Goal: Task Accomplishment & Management: Manage account settings

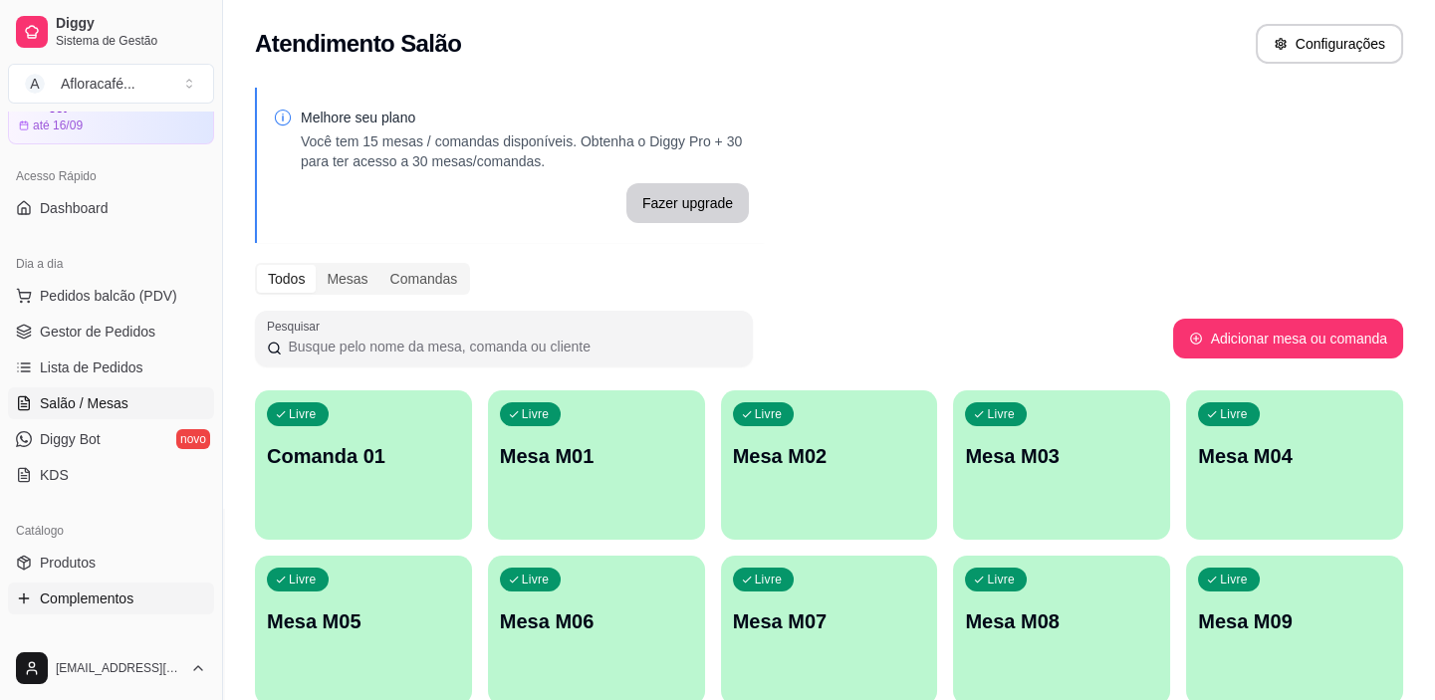
scroll to position [180, 0]
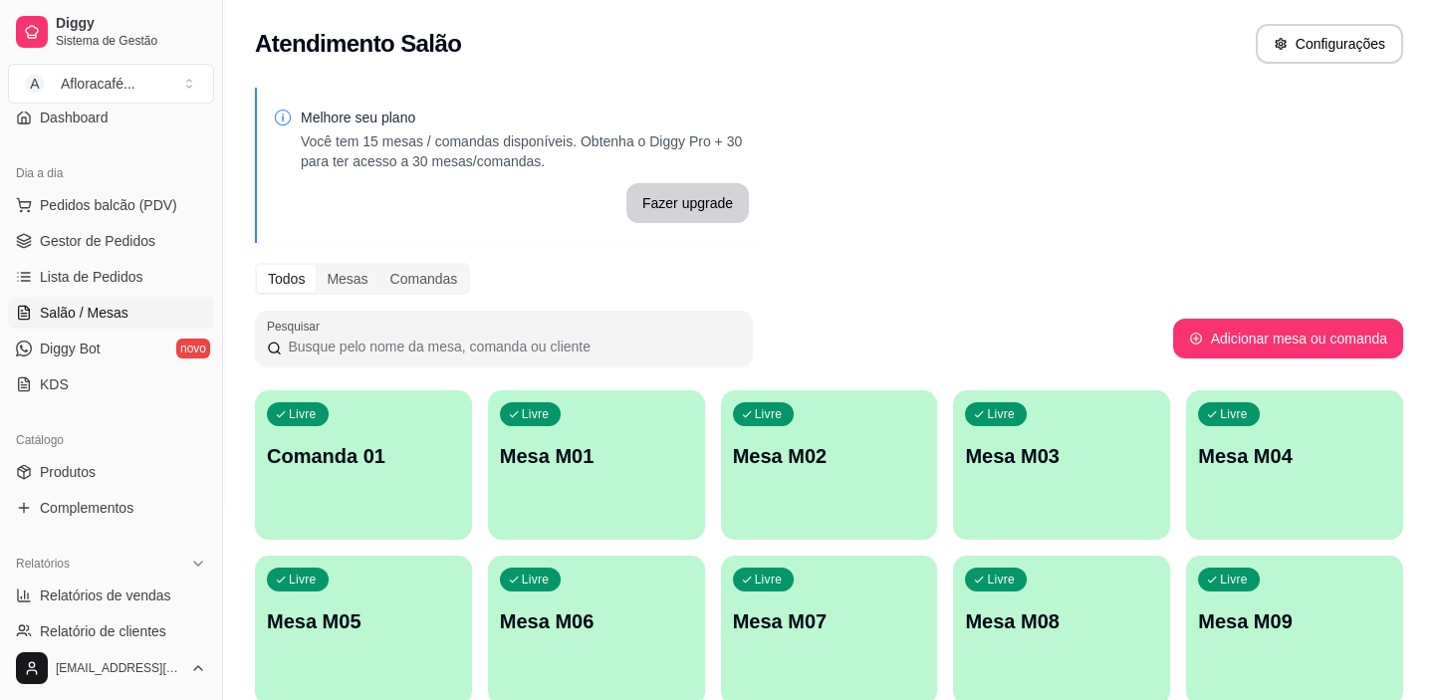
click at [283, 467] on p "Comanda 01" at bounding box center [363, 456] width 193 height 28
click at [132, 457] on link "Produtos" at bounding box center [111, 472] width 206 height 32
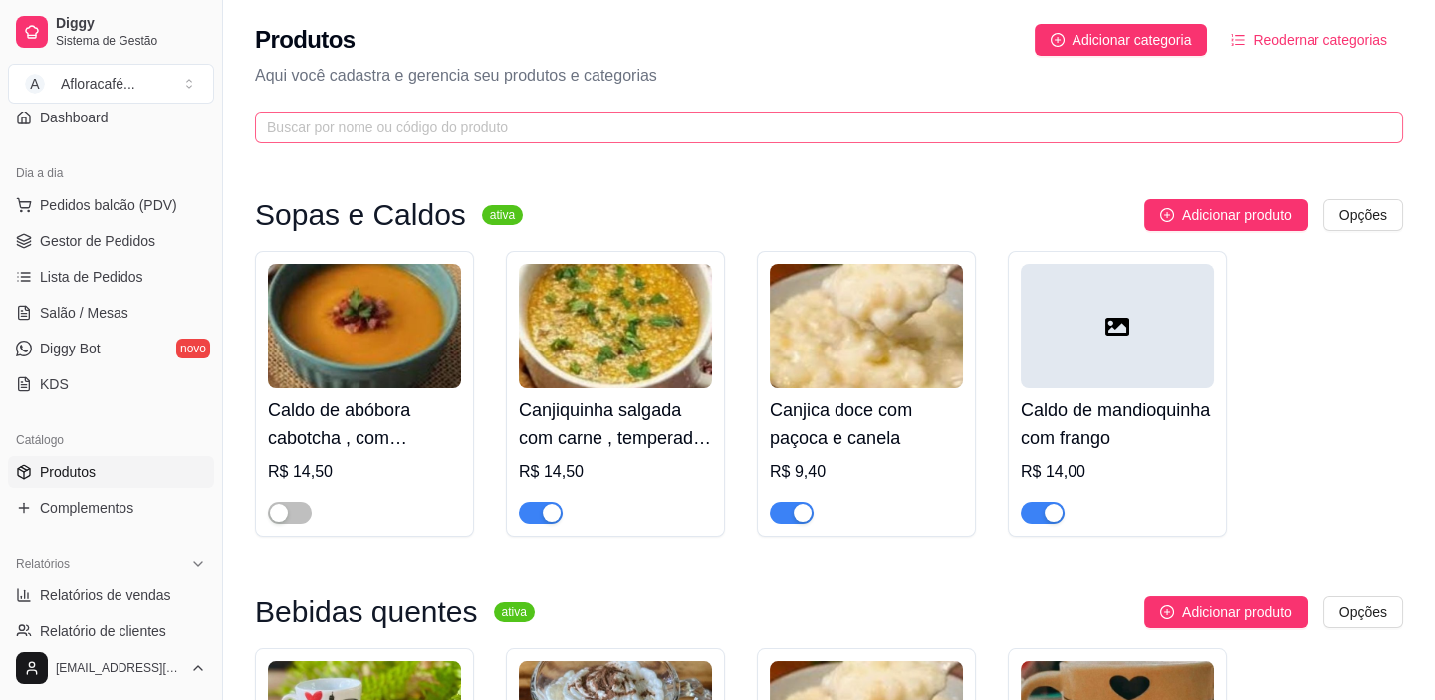
click at [494, 112] on span at bounding box center [829, 128] width 1148 height 32
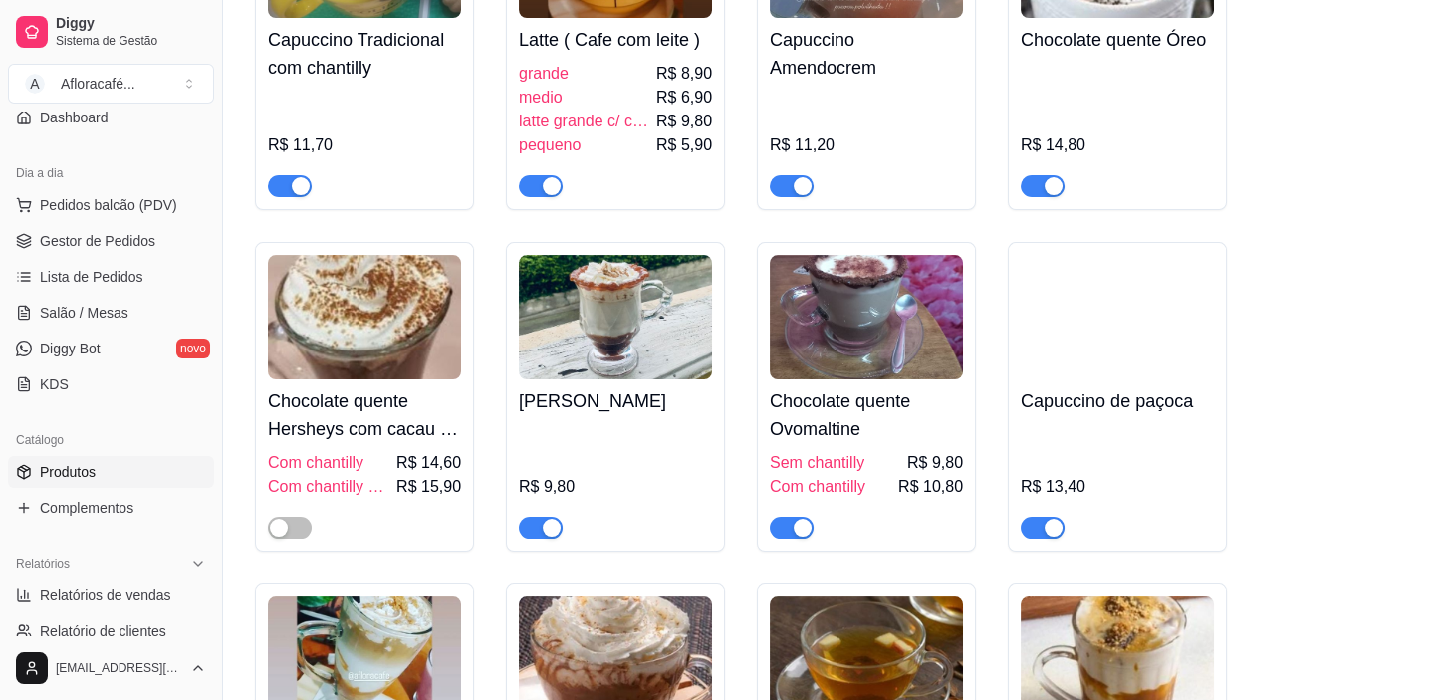
scroll to position [1539, 0]
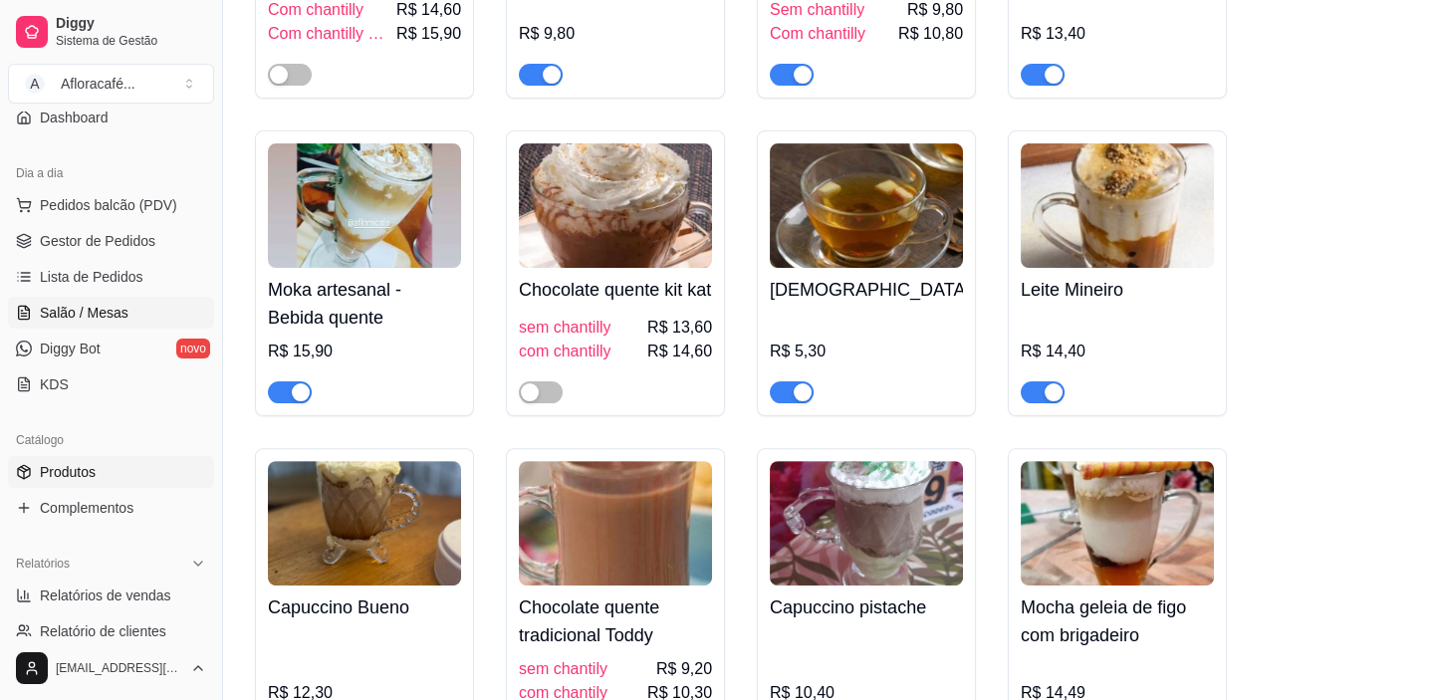
click at [81, 300] on ul "Pedidos balcão (PDV) Gestor de Pedidos Lista de Pedidos Salão / Mesas Diggy Bot…" at bounding box center [111, 294] width 206 height 211
click at [386, 398] on div at bounding box center [364, 384] width 193 height 40
click at [109, 349] on link "Diggy Bot novo" at bounding box center [111, 349] width 206 height 32
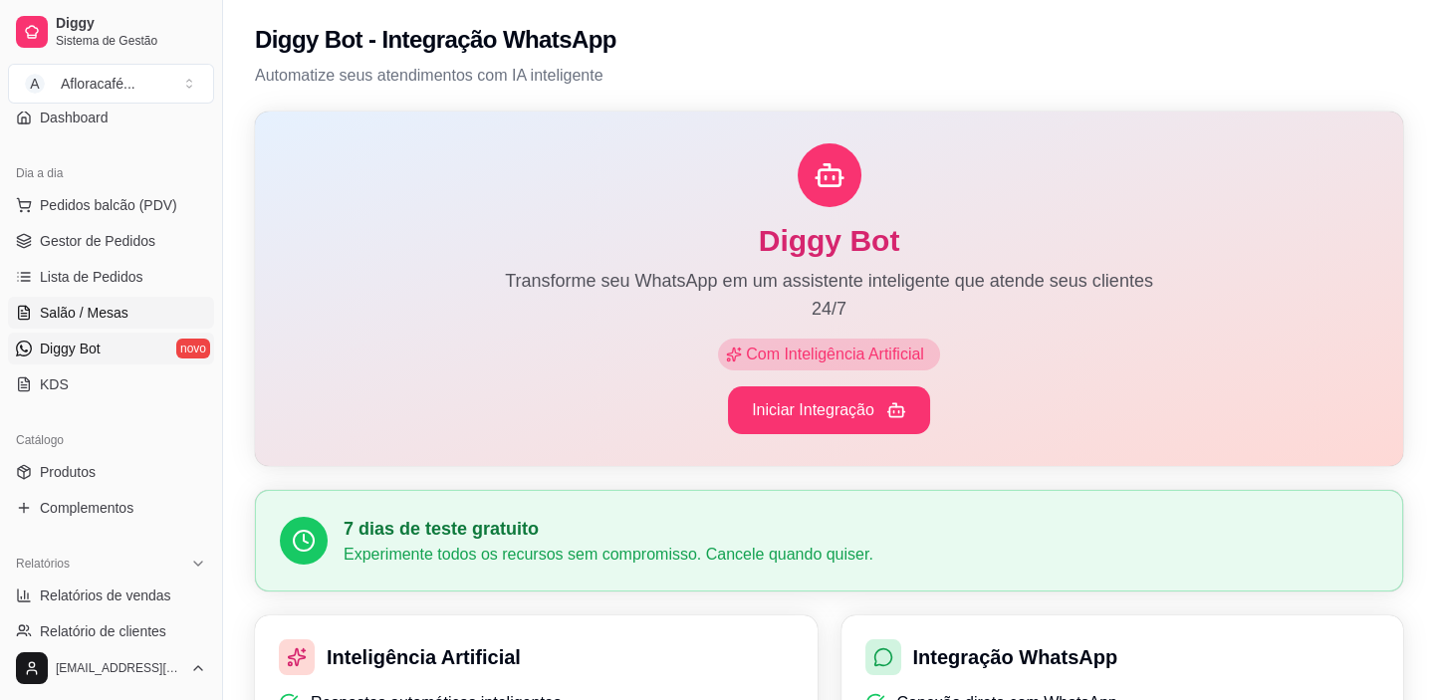
click at [97, 303] on span "Salão / Mesas" at bounding box center [84, 313] width 89 height 20
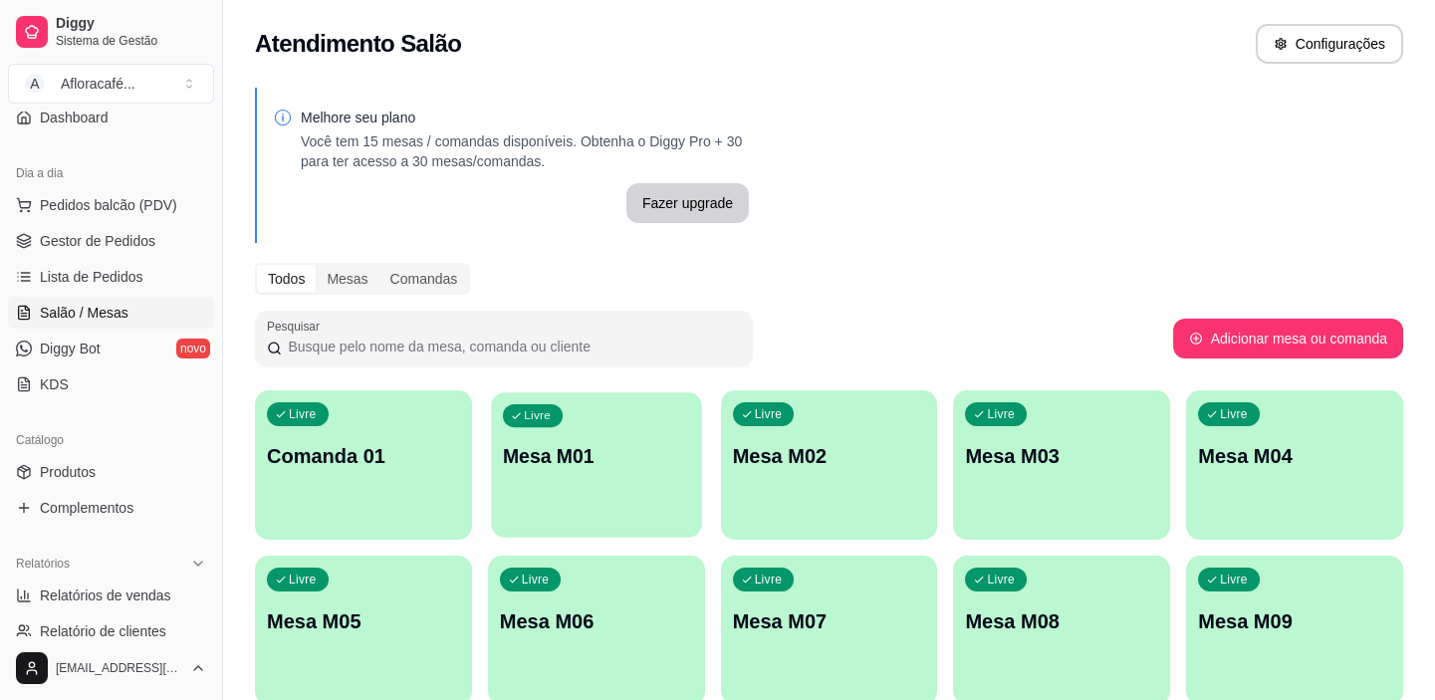
click at [647, 465] on p "Mesa M01" at bounding box center [596, 456] width 187 height 27
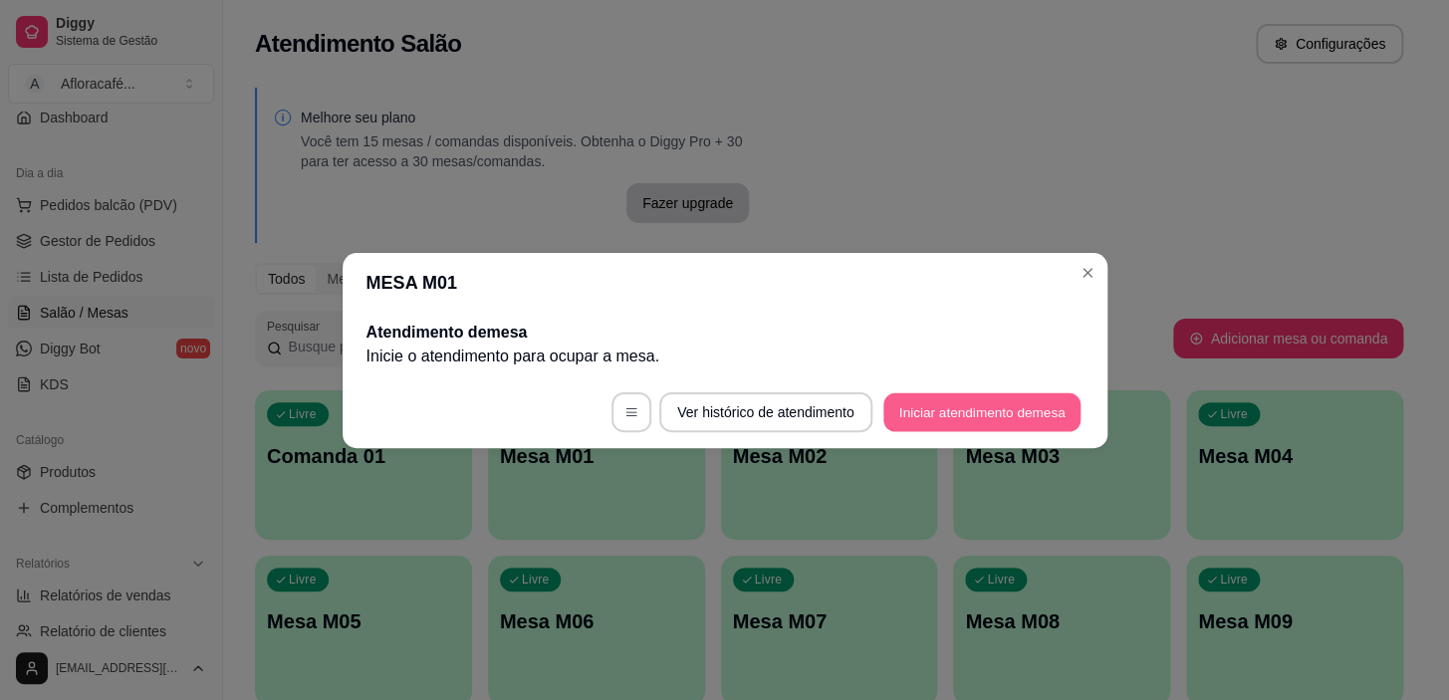
click at [1014, 416] on button "Iniciar atendimento de mesa" at bounding box center [981, 411] width 197 height 39
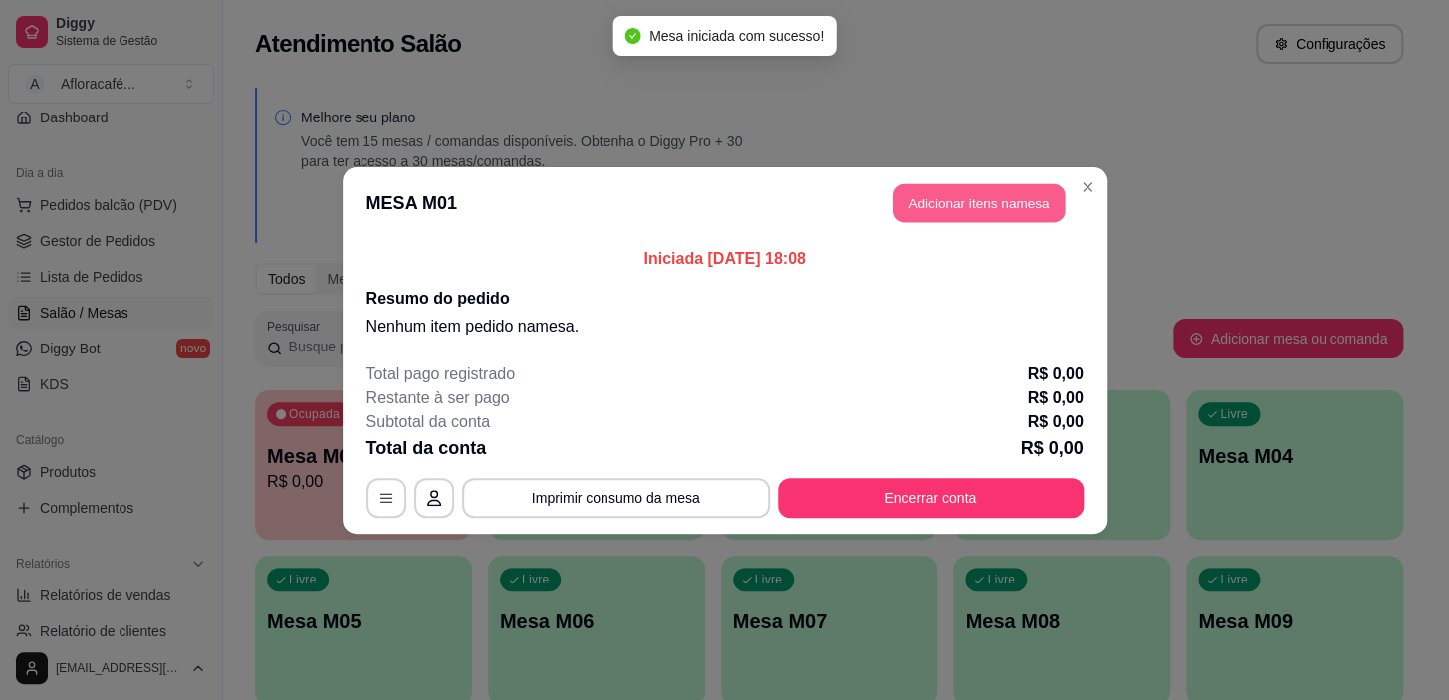
click at [916, 209] on button "Adicionar itens na mesa" at bounding box center [978, 202] width 171 height 39
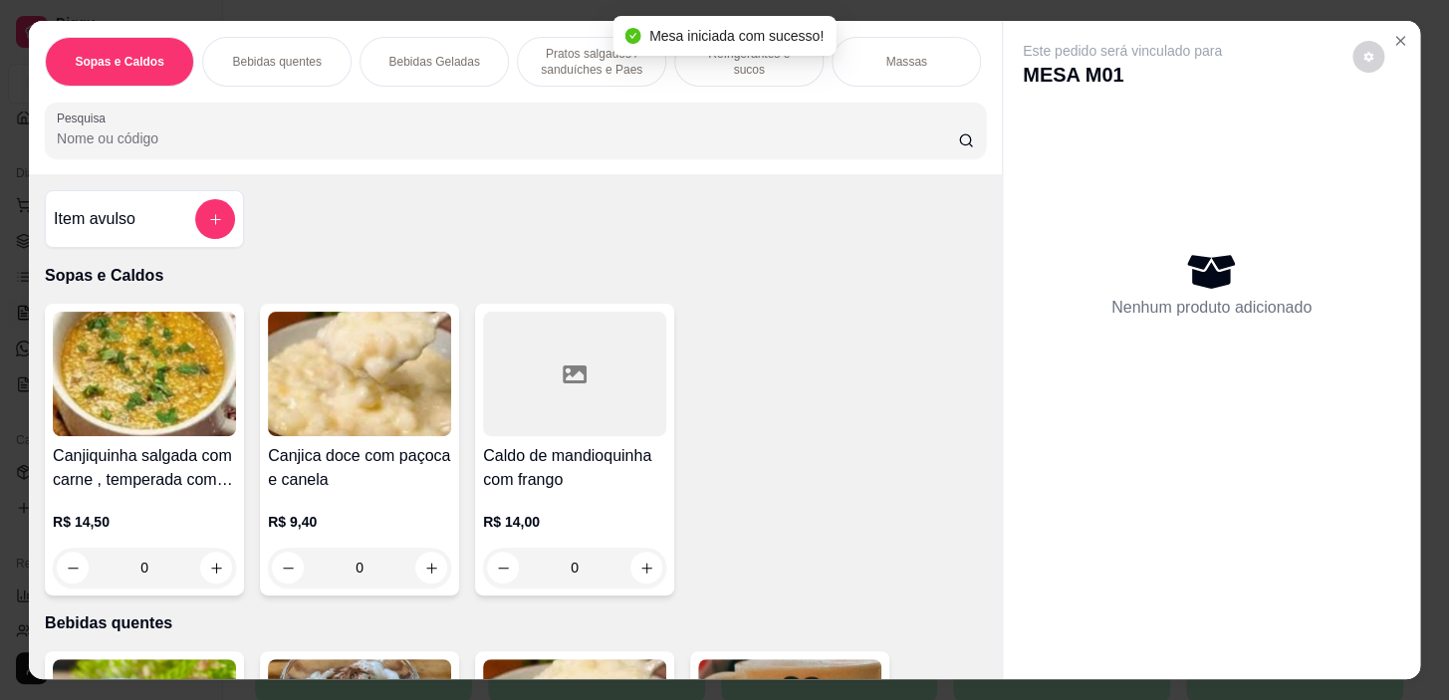
click at [789, 69] on div "Refrigerantes e sucos" at bounding box center [748, 62] width 149 height 50
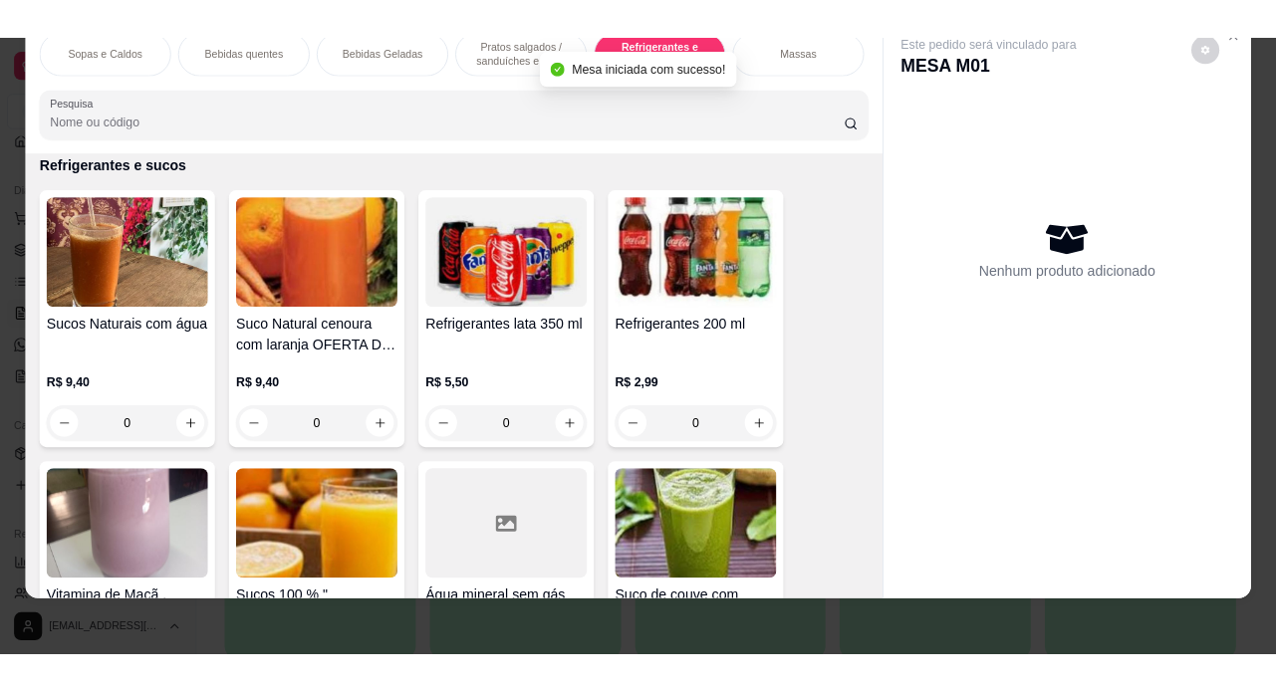
scroll to position [8165, 0]
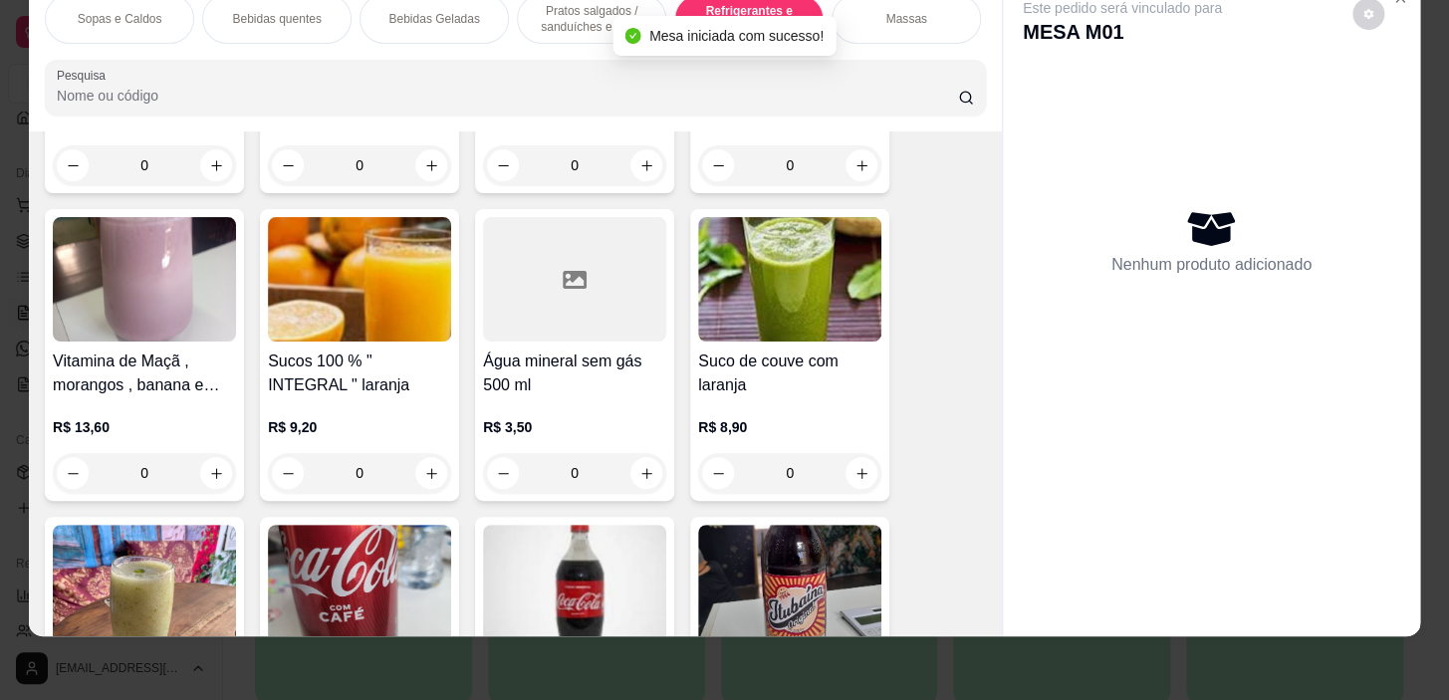
click at [655, 472] on div "0" at bounding box center [574, 473] width 183 height 40
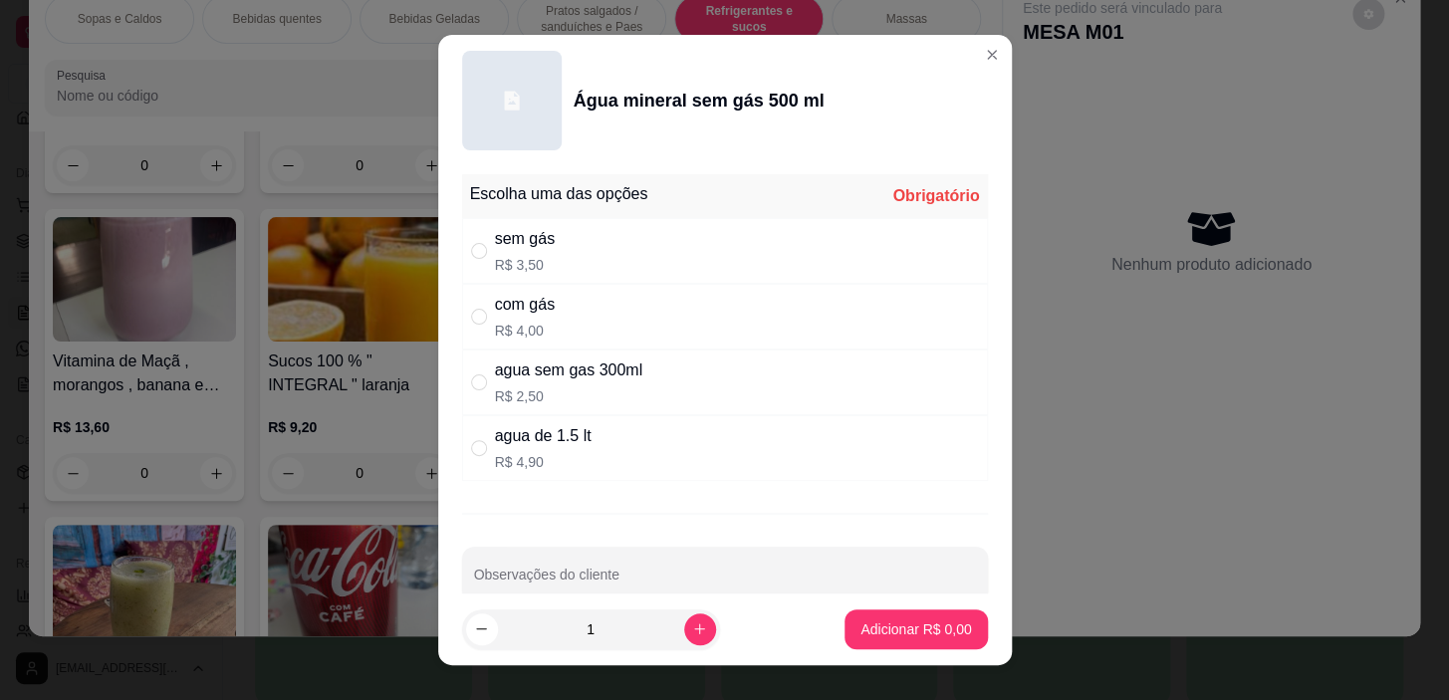
drag, startPoint x: 639, startPoint y: 319, endPoint x: 631, endPoint y: 299, distance: 21.5
click at [638, 319] on div "com gás R$ 4,00" at bounding box center [725, 317] width 526 height 66
radio input "true"
click at [926, 630] on button "Adicionar R$ 4,00" at bounding box center [916, 629] width 138 height 39
type input "1"
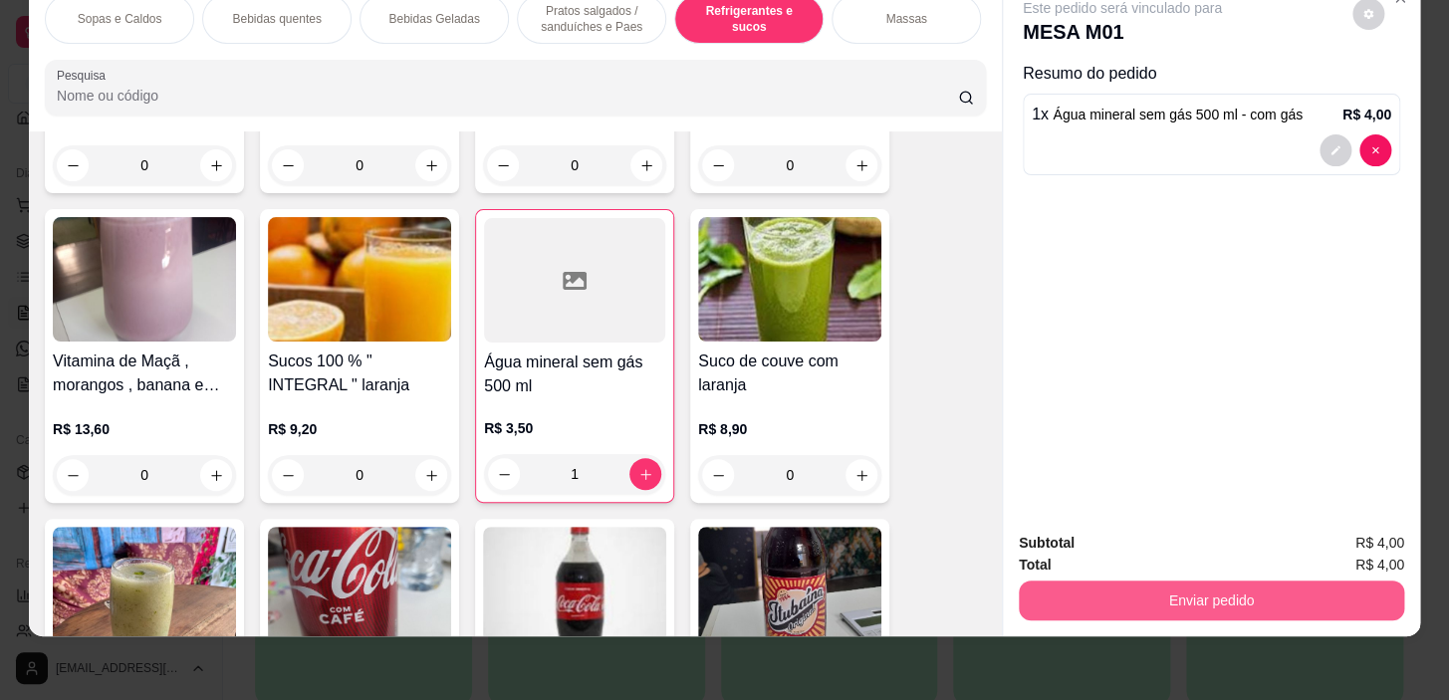
click at [1344, 583] on button "Enviar pedido" at bounding box center [1211, 601] width 385 height 40
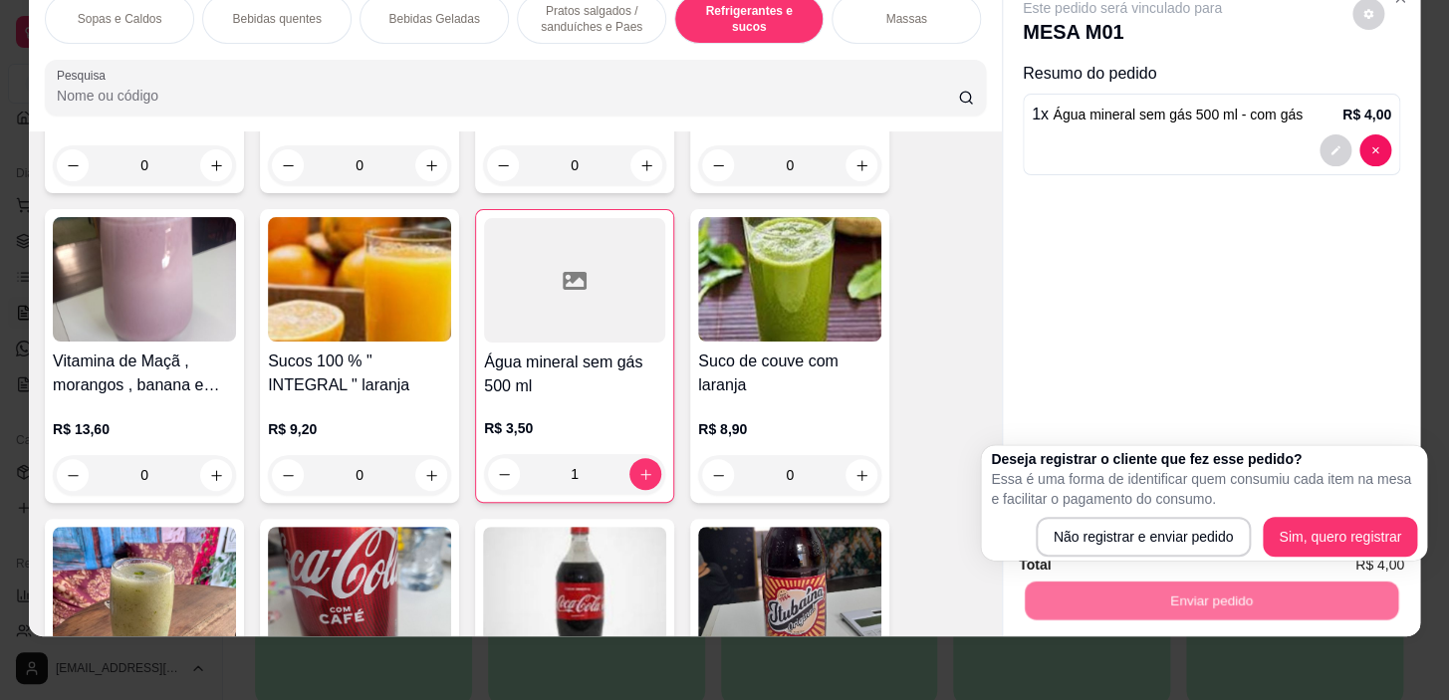
click at [1201, 559] on div "Deseja registrar o cliente que fez esse pedido? Essa é uma forma de identificar…" at bounding box center [1204, 503] width 446 height 116
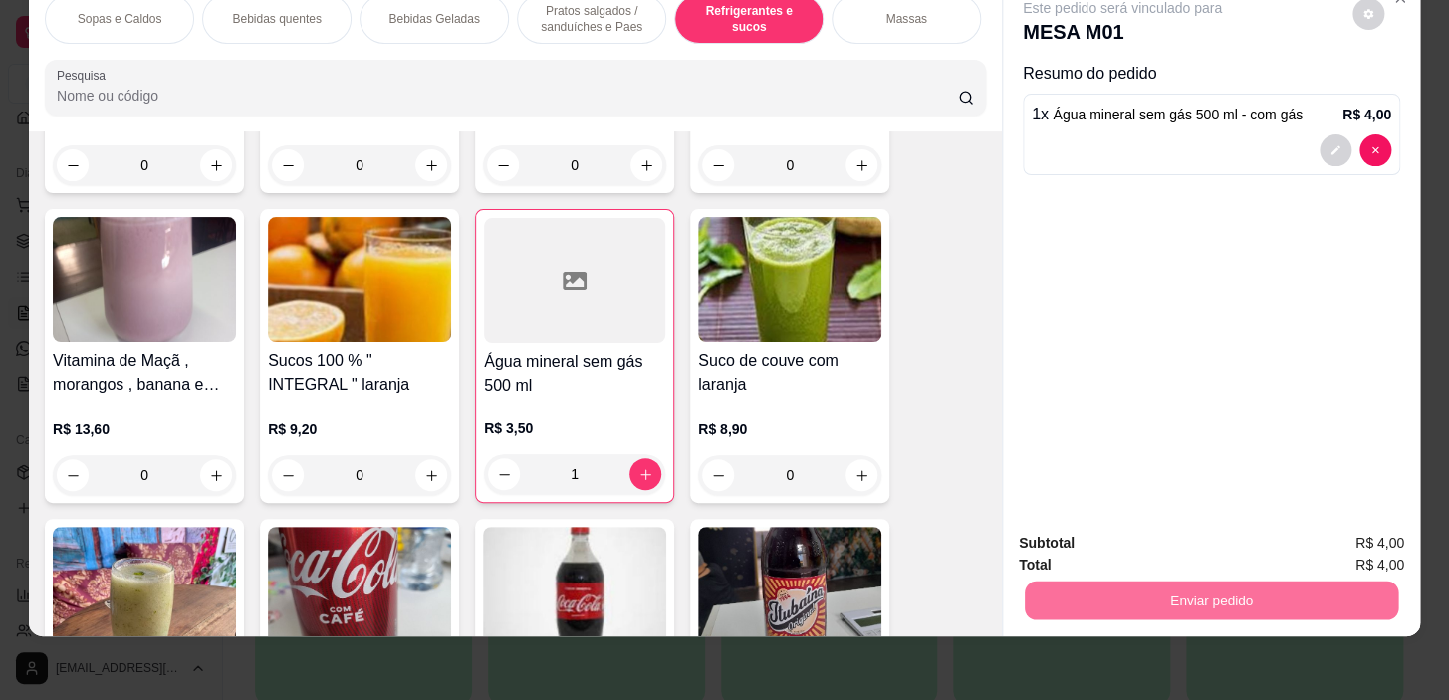
click at [1200, 538] on button "Não registrar e enviar pedido" at bounding box center [1145, 537] width 201 height 37
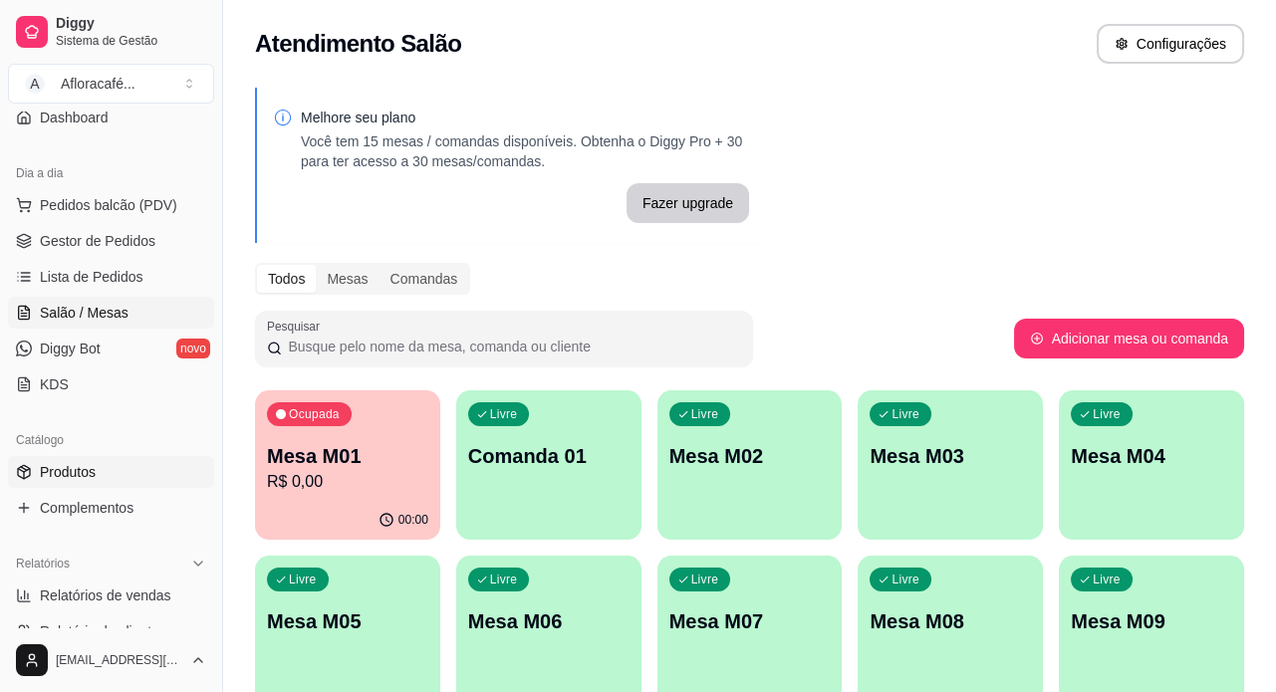
click at [88, 467] on span "Produtos" at bounding box center [68, 472] width 56 height 20
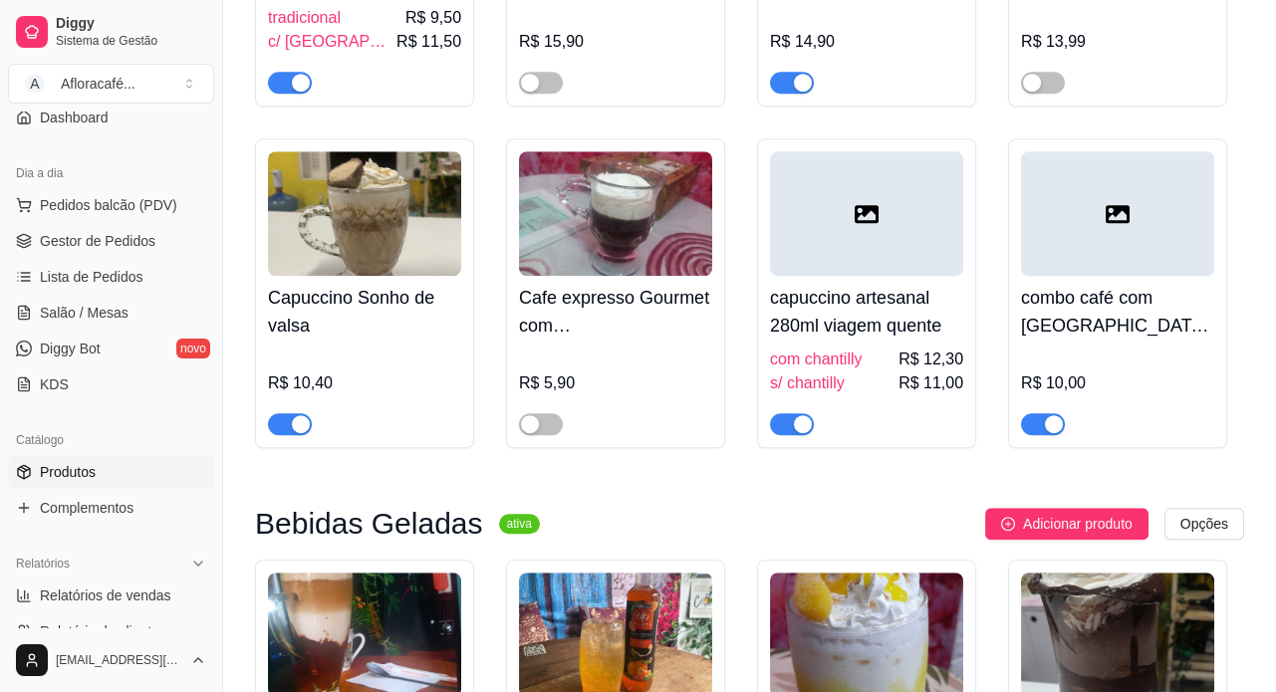
scroll to position [3168, 0]
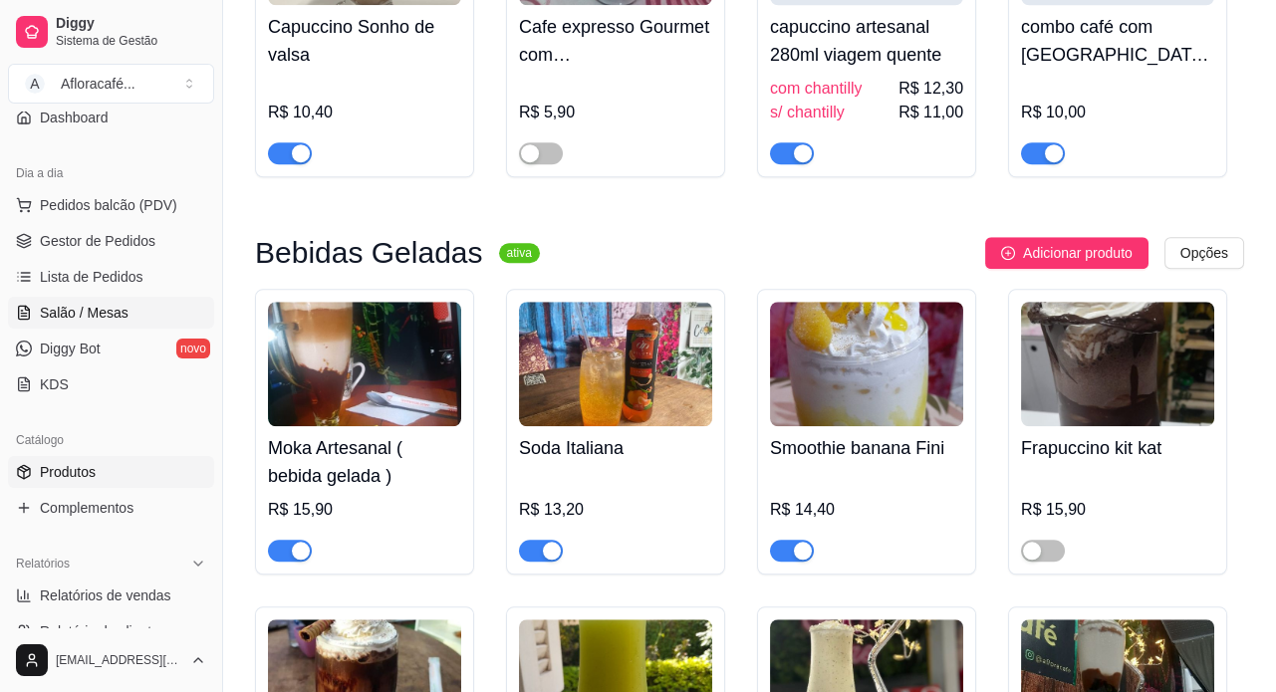
click at [129, 309] on link "Salão / Mesas" at bounding box center [111, 313] width 206 height 32
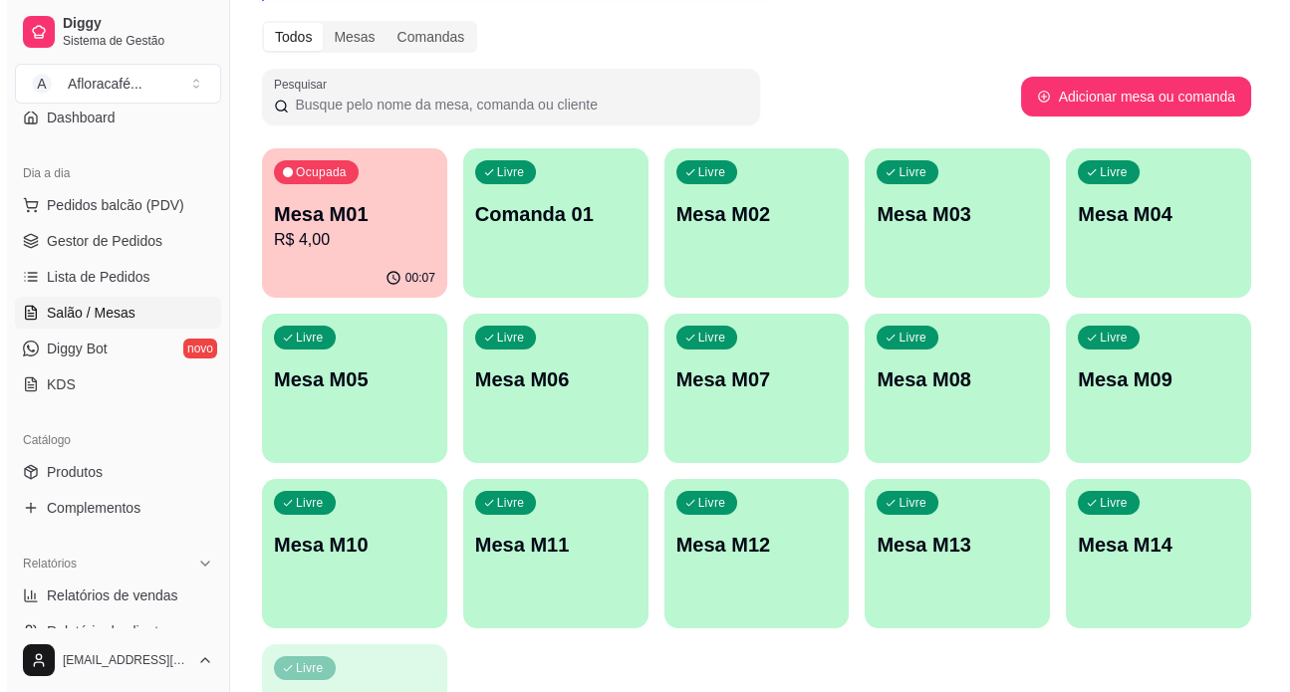
scroll to position [151, 0]
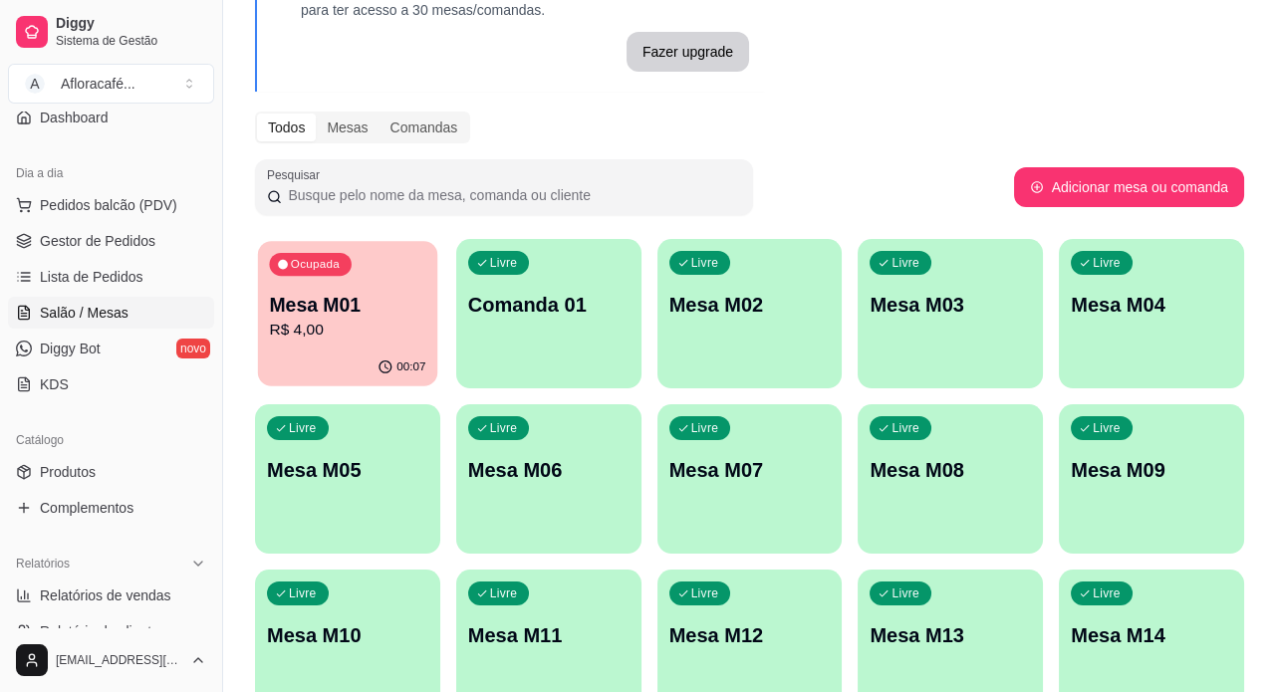
click at [403, 330] on p "R$ 4,00" at bounding box center [347, 330] width 156 height 23
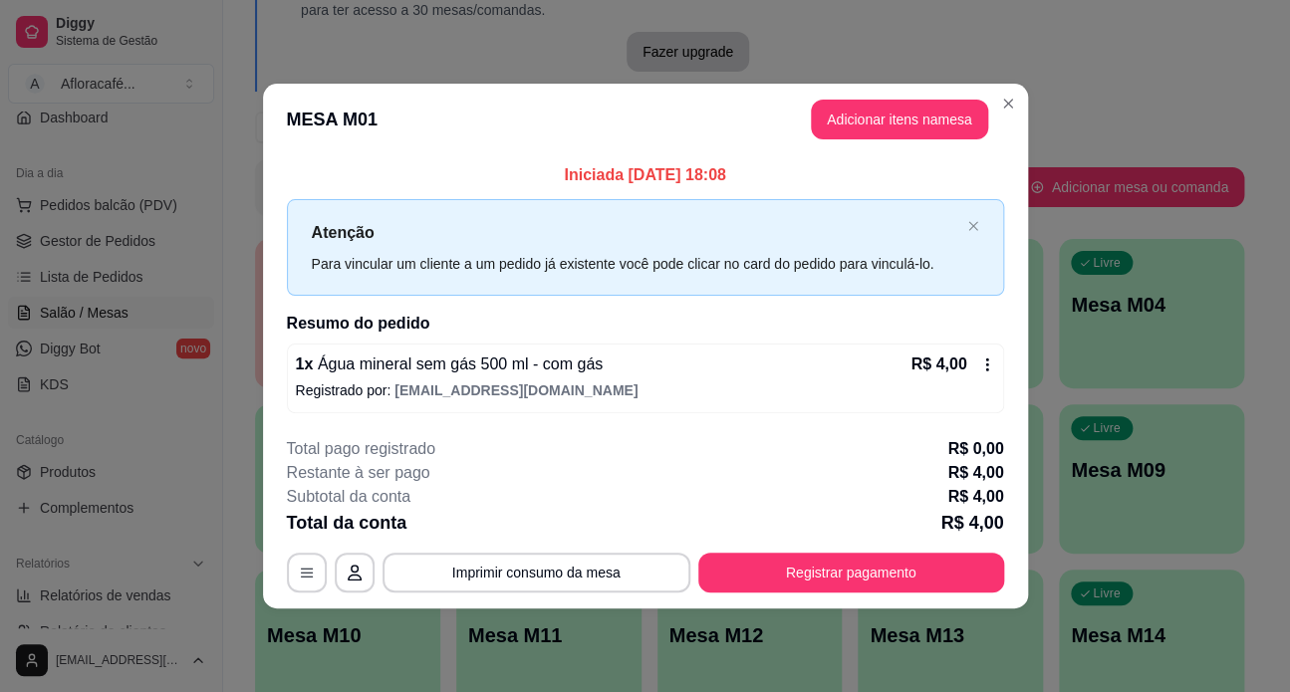
drag, startPoint x: 925, startPoint y: 96, endPoint x: 925, endPoint y: 119, distance: 22.9
click at [923, 114] on header "MESA M01 Adicionar itens na mesa" at bounding box center [645, 120] width 765 height 72
click at [924, 121] on button "Adicionar itens na mesa" at bounding box center [899, 120] width 177 height 40
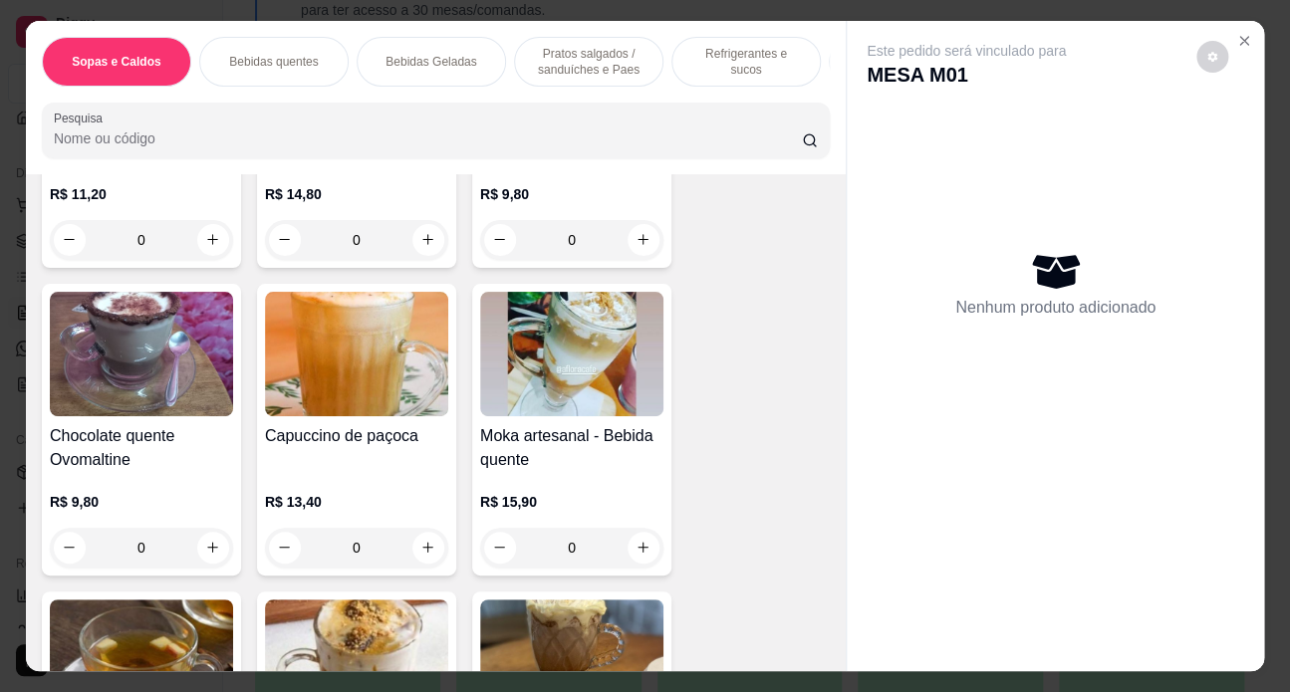
scroll to position [1358, 0]
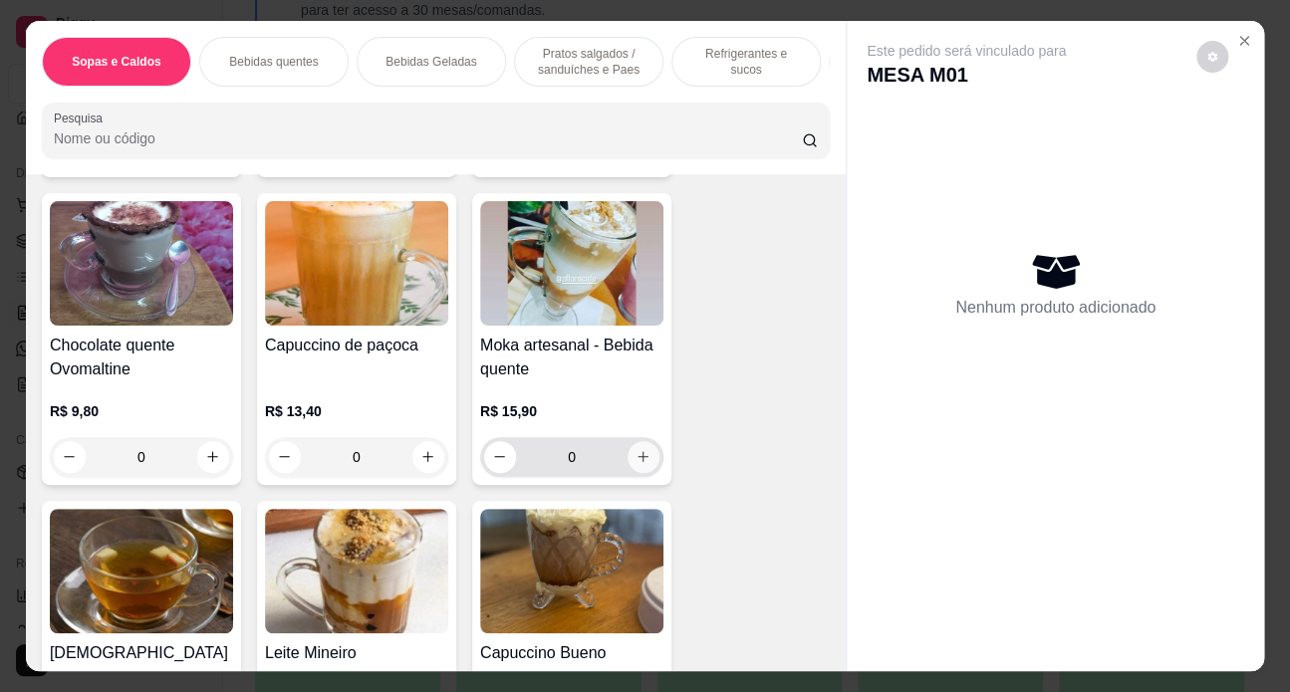
click at [642, 463] on icon "increase-product-quantity" at bounding box center [642, 456] width 15 height 15
type input "1"
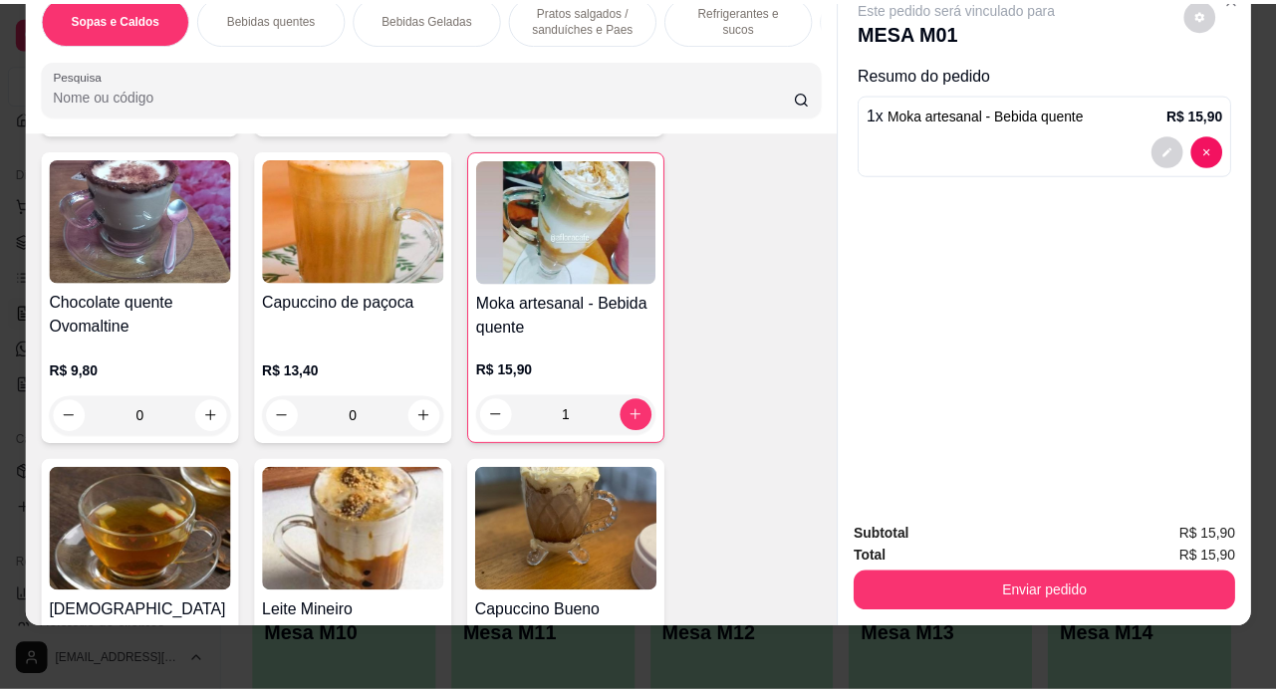
scroll to position [0, 0]
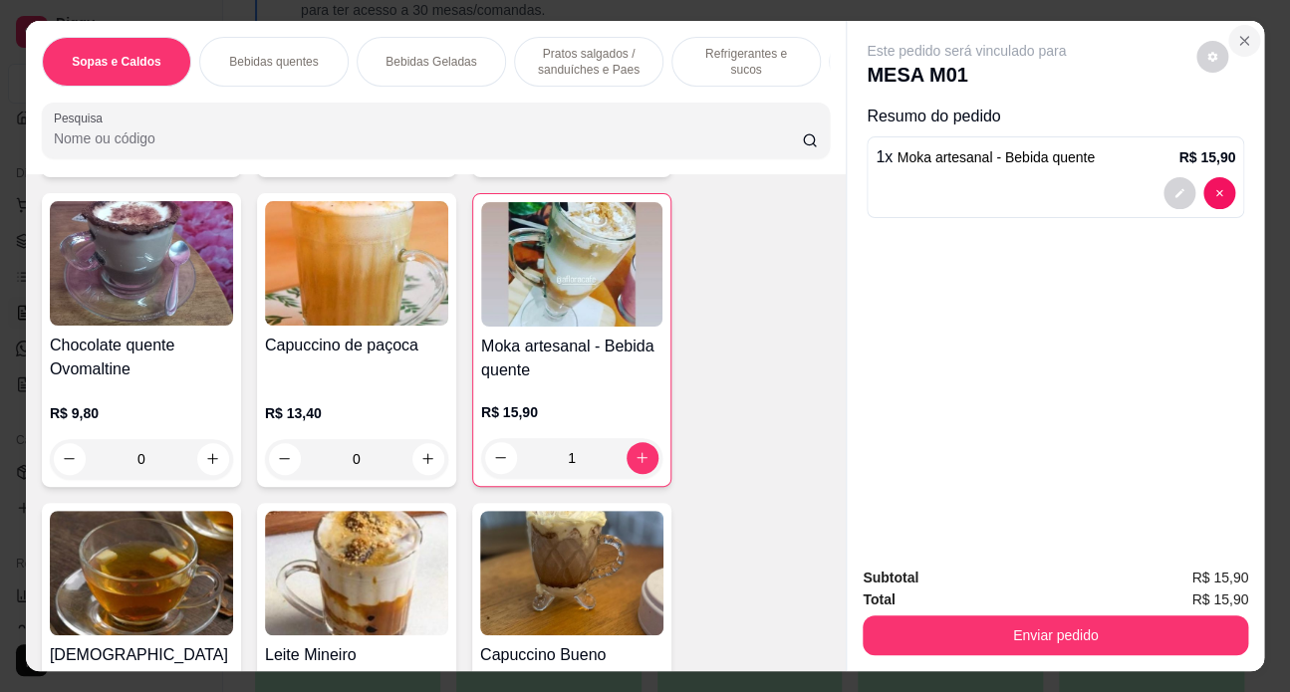
click at [1240, 35] on icon "Close" at bounding box center [1244, 41] width 16 height 16
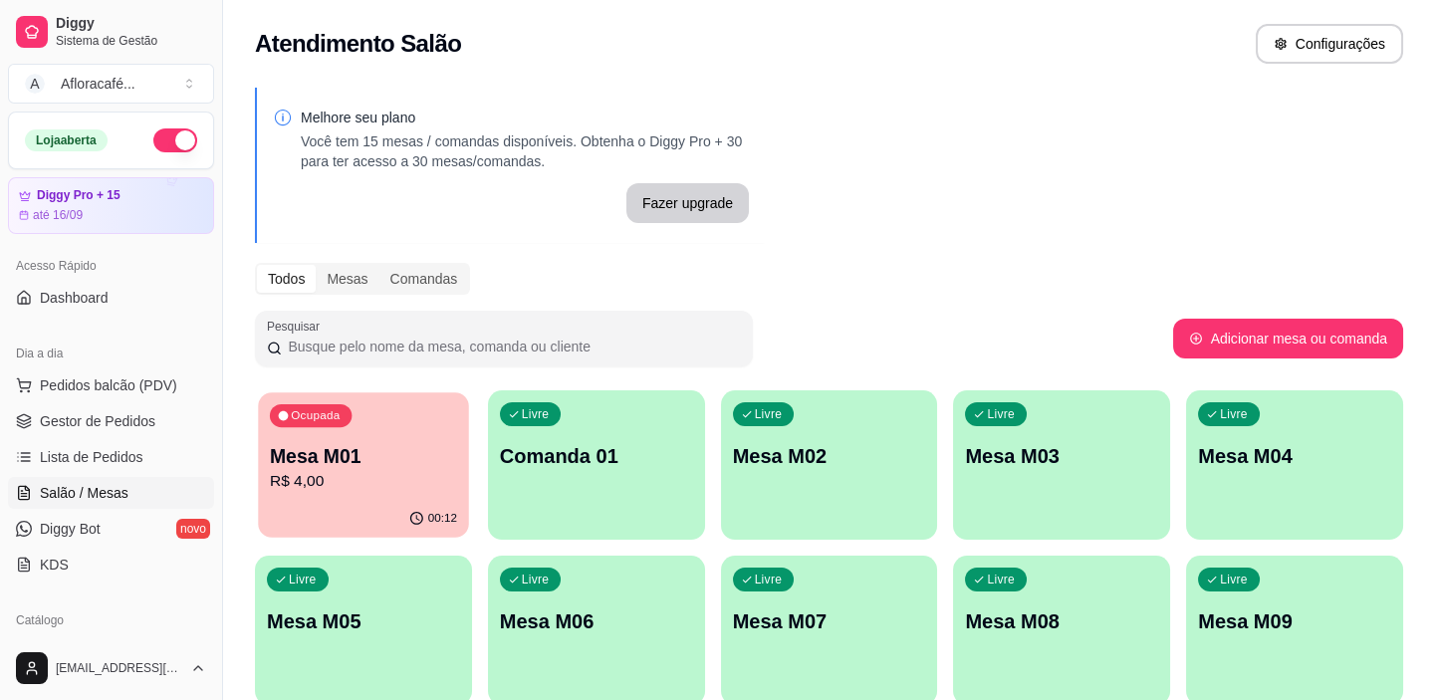
click at [296, 472] on p "R$ 4,00" at bounding box center [363, 481] width 187 height 23
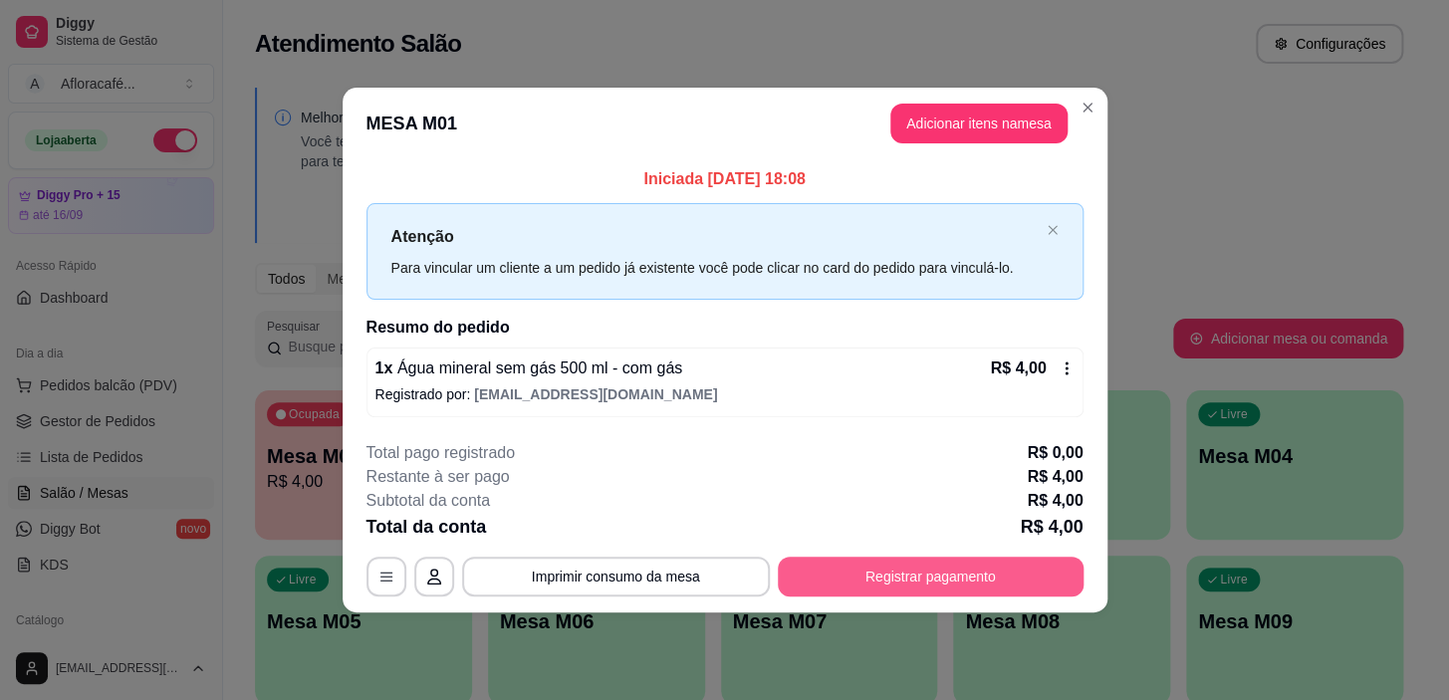
click at [950, 579] on button "Registrar pagamento" at bounding box center [931, 577] width 306 height 40
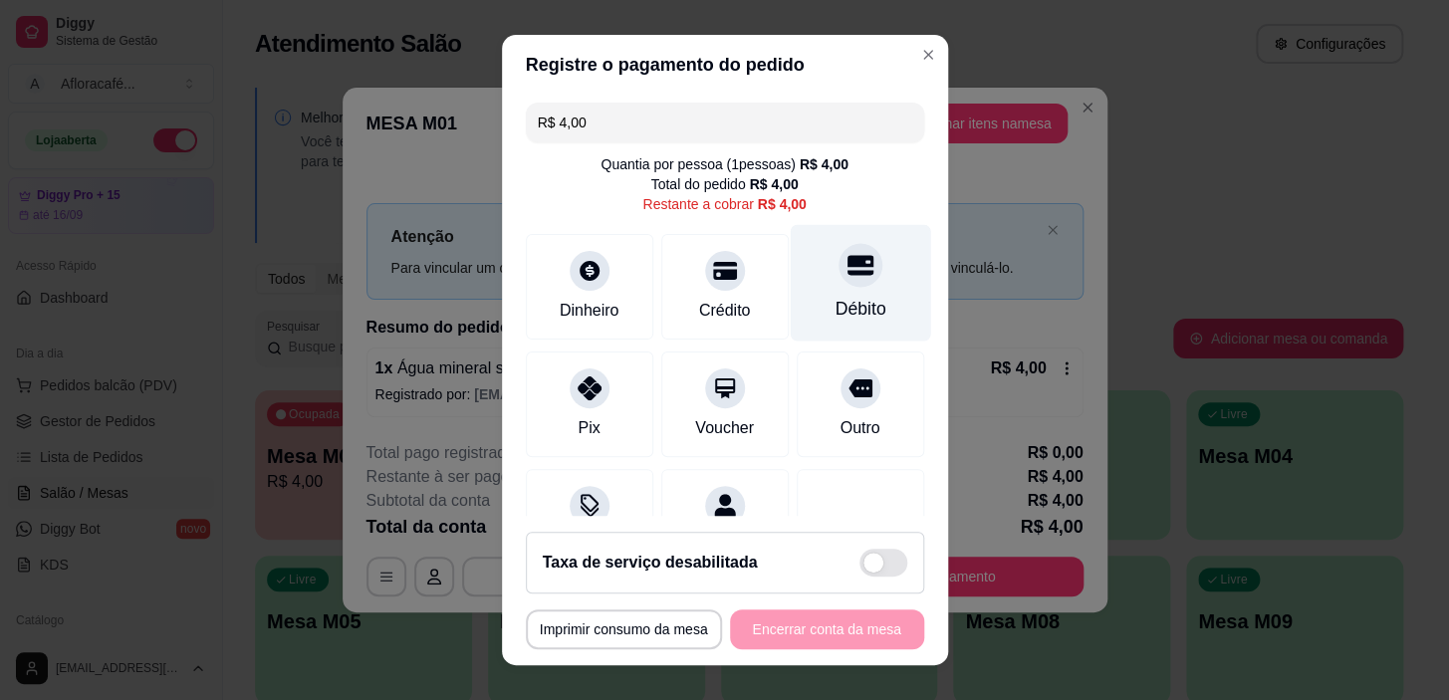
click at [821, 338] on div "Débito" at bounding box center [860, 283] width 140 height 117
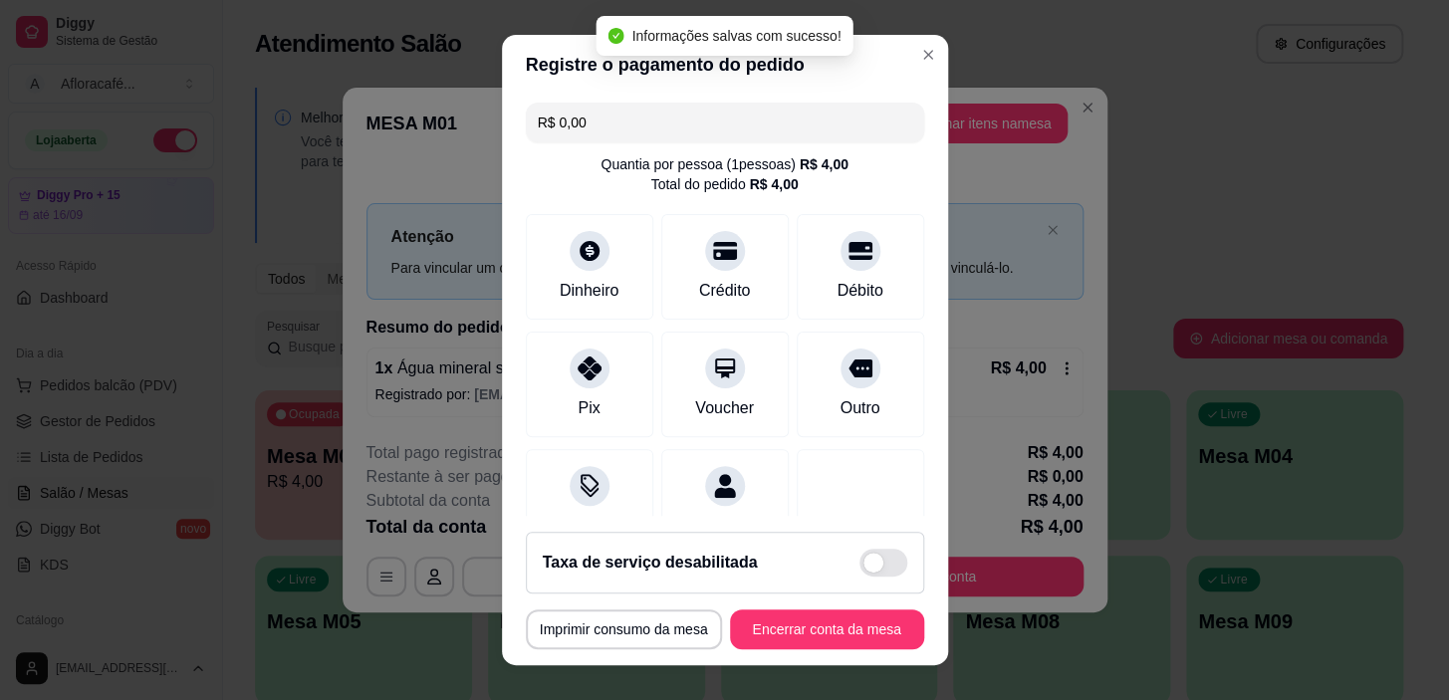
type input "R$ 0,00"
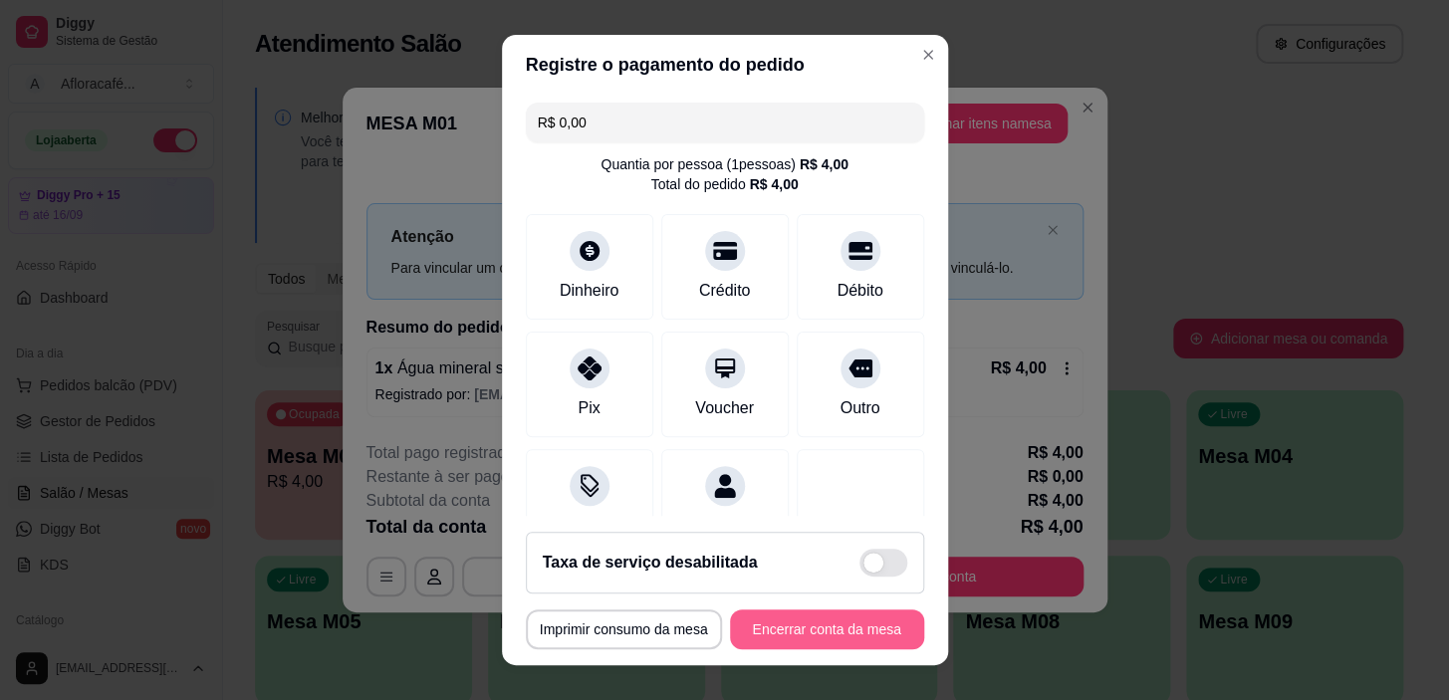
click at [833, 643] on button "Encerrar conta da mesa" at bounding box center [827, 630] width 194 height 40
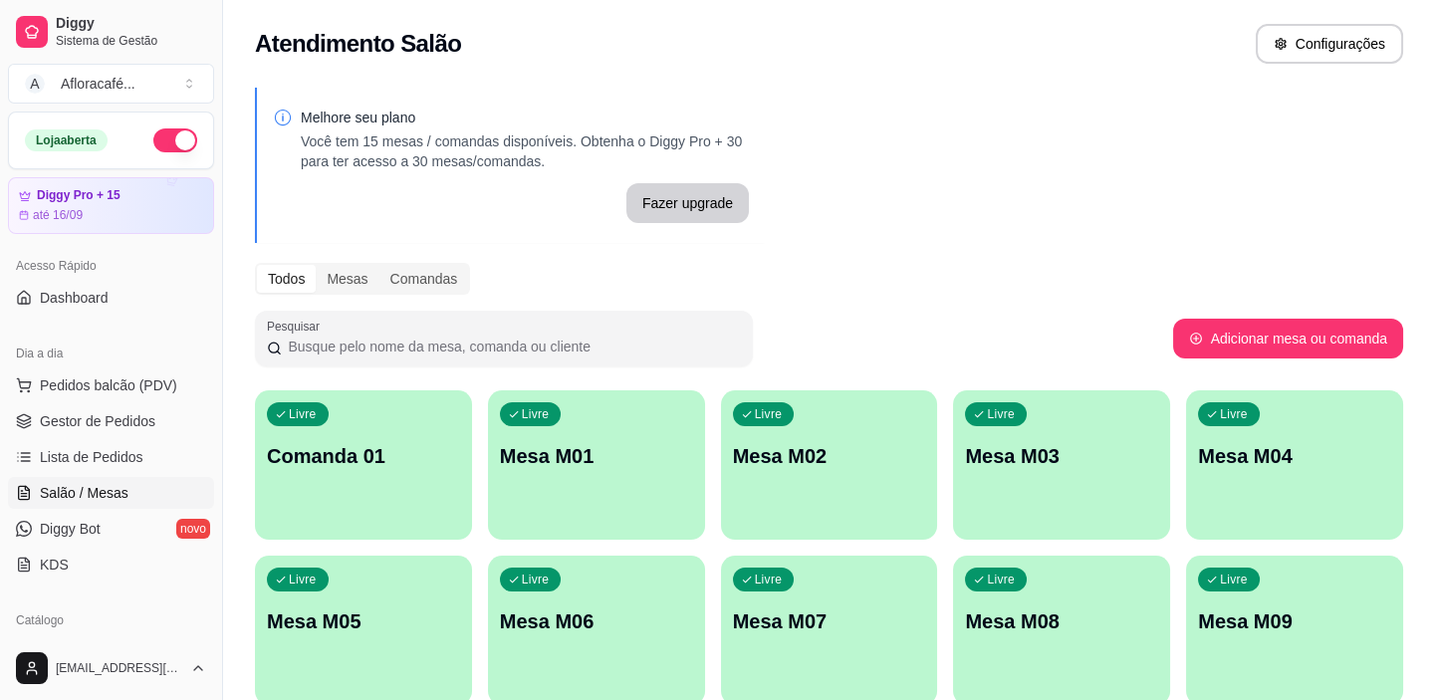
click at [159, 140] on button "button" at bounding box center [175, 140] width 44 height 24
